Goal: Information Seeking & Learning: Learn about a topic

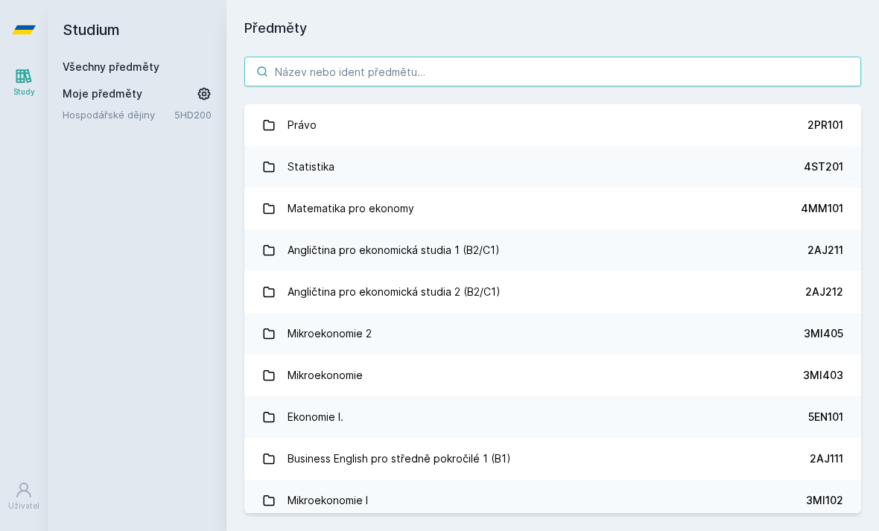
click at [484, 75] on input "search" at bounding box center [552, 72] width 617 height 30
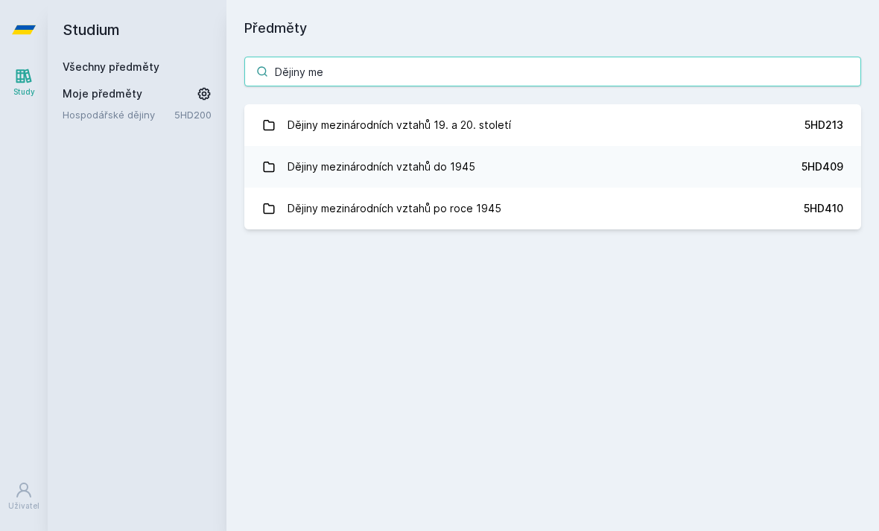
type input "Dějiny me"
click at [524, 121] on link "Dějiny mezinárodních vztahů 19. a 20. století 5HD213" at bounding box center [552, 125] width 617 height 42
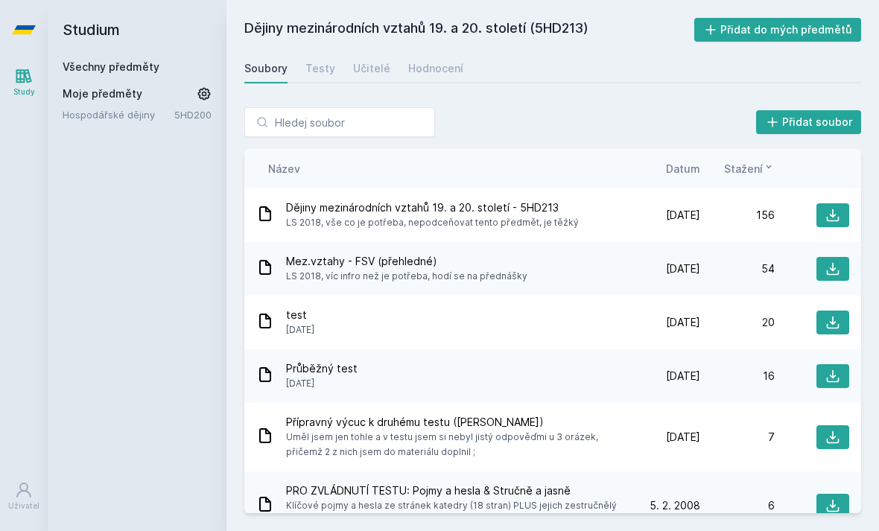
click at [437, 72] on div "Hodnocení" at bounding box center [435, 68] width 55 height 15
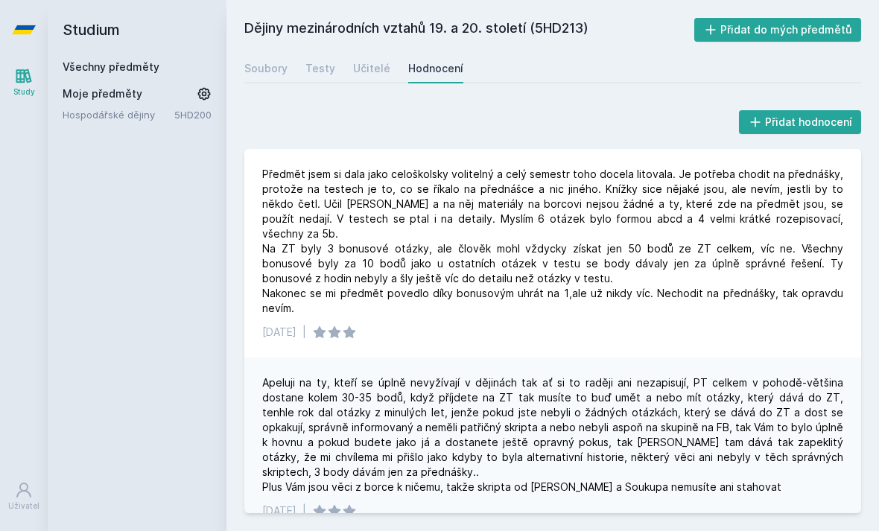
click at [375, 78] on link "Učitelé" at bounding box center [371, 69] width 37 height 30
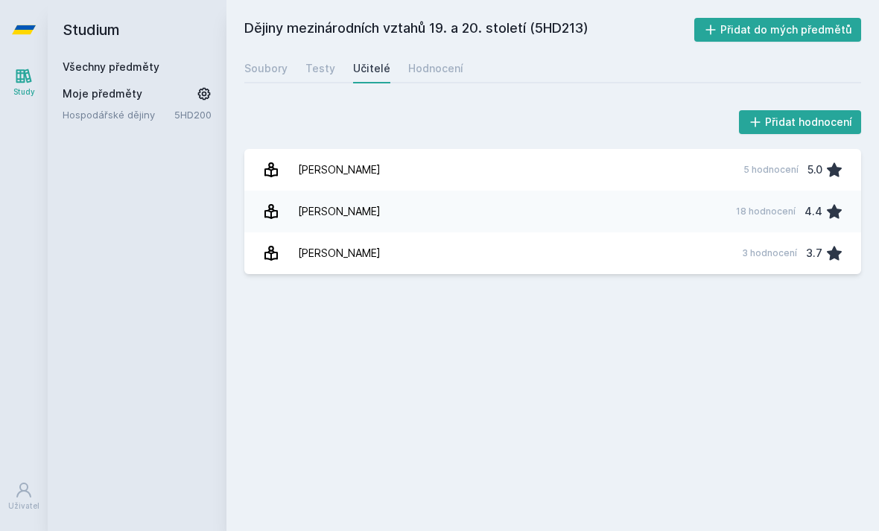
click at [452, 178] on link "[PERSON_NAME] 5 hodnocení 5.0" at bounding box center [552, 170] width 617 height 42
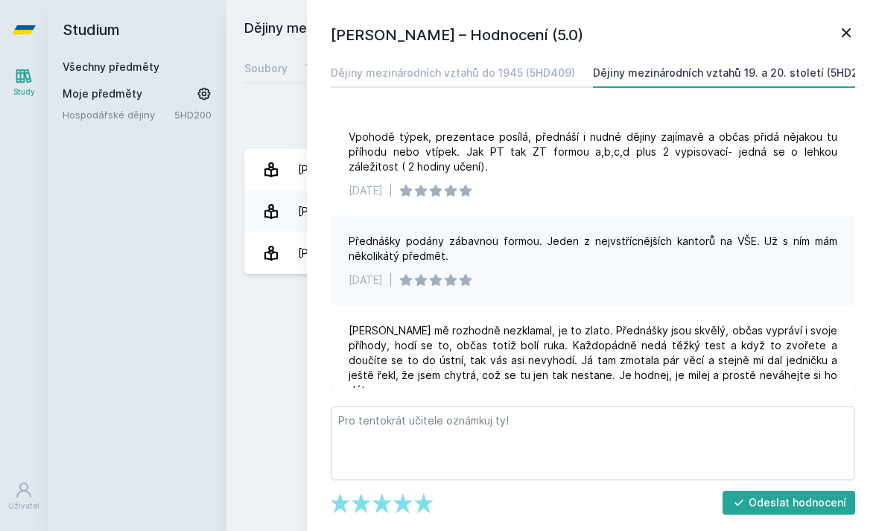
click at [846, 34] on icon at bounding box center [847, 33] width 18 height 18
